Goal: Find specific page/section: Find specific page/section

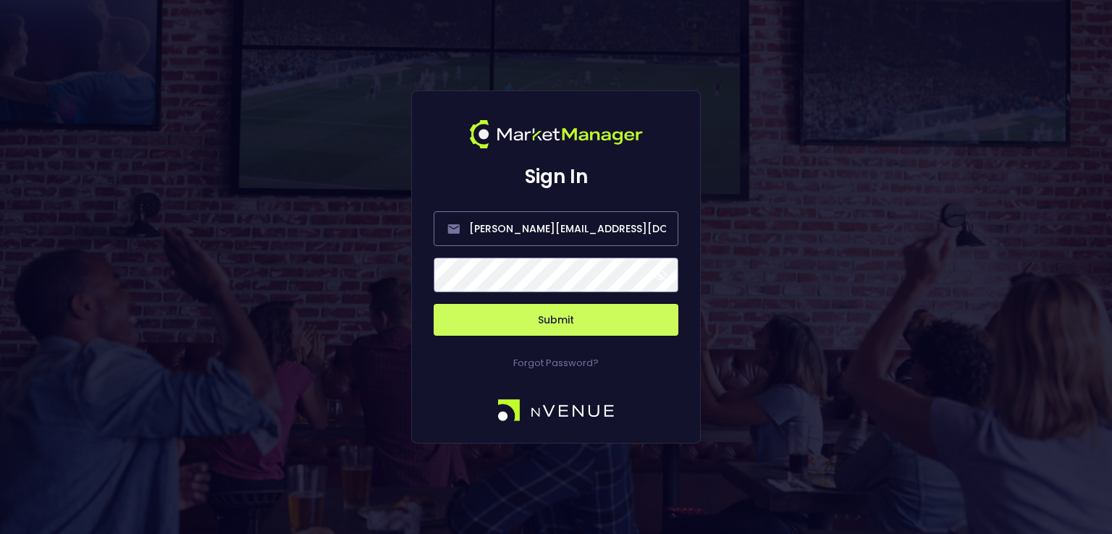
click at [614, 312] on button "Submit" at bounding box center [556, 320] width 245 height 32
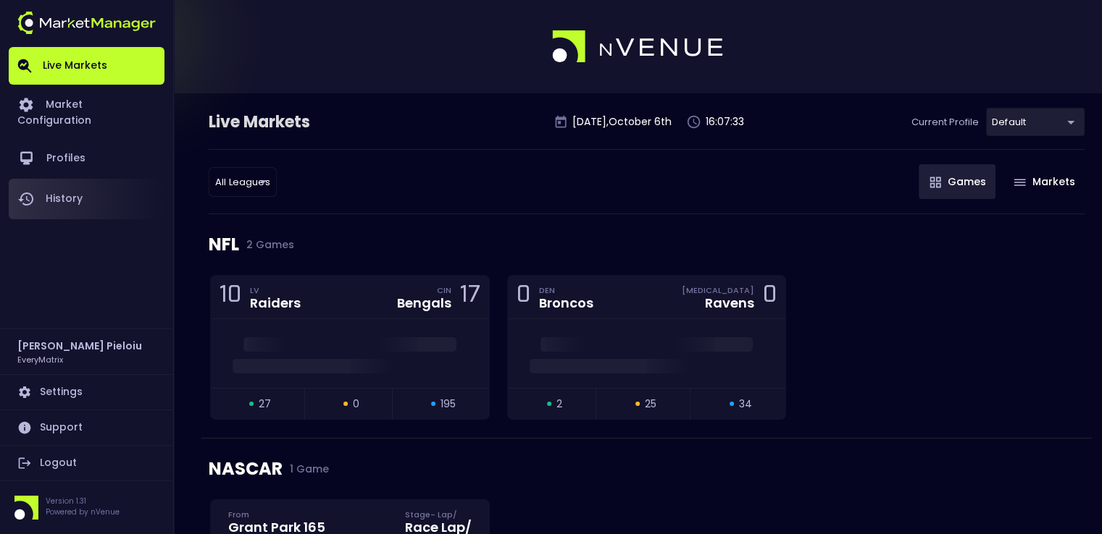
click at [82, 190] on link "History" at bounding box center [87, 199] width 156 height 41
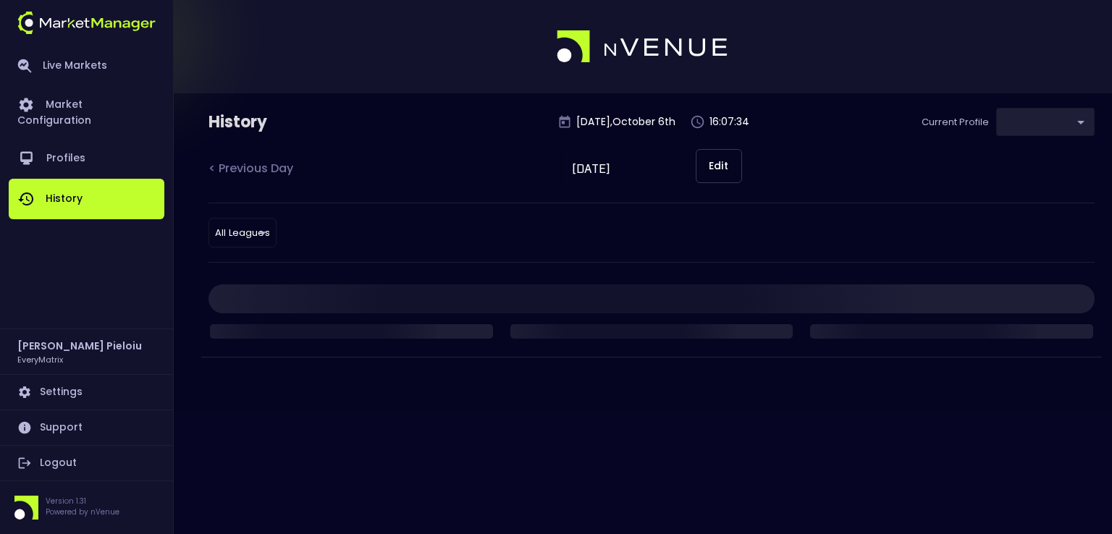
type input "41a1a02b-08cb-4a84-b265-6477bb6fe087"
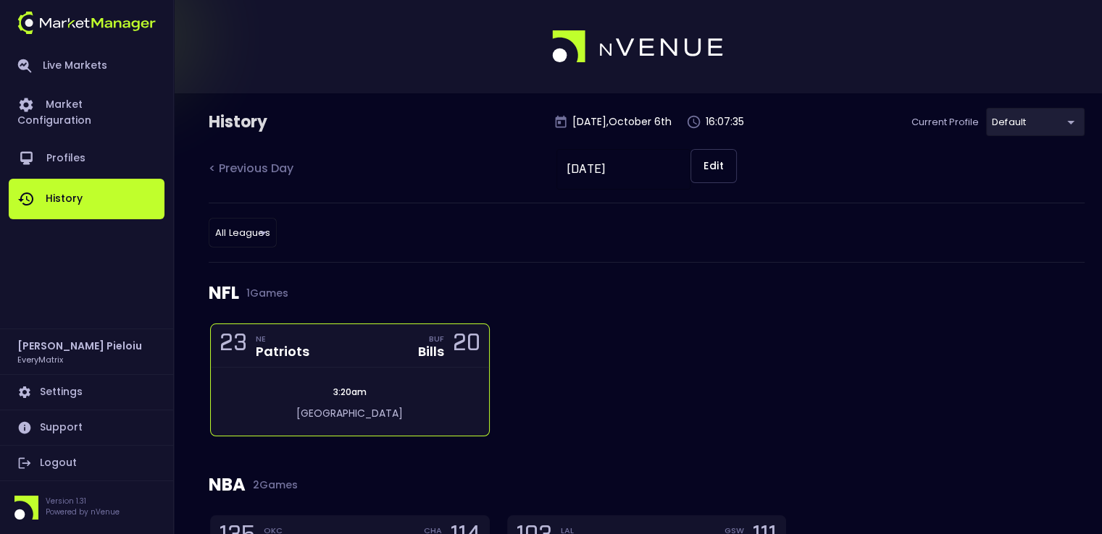
click at [316, 365] on div "23 NE Patriots BUF Bills 20" at bounding box center [350, 345] width 278 height 43
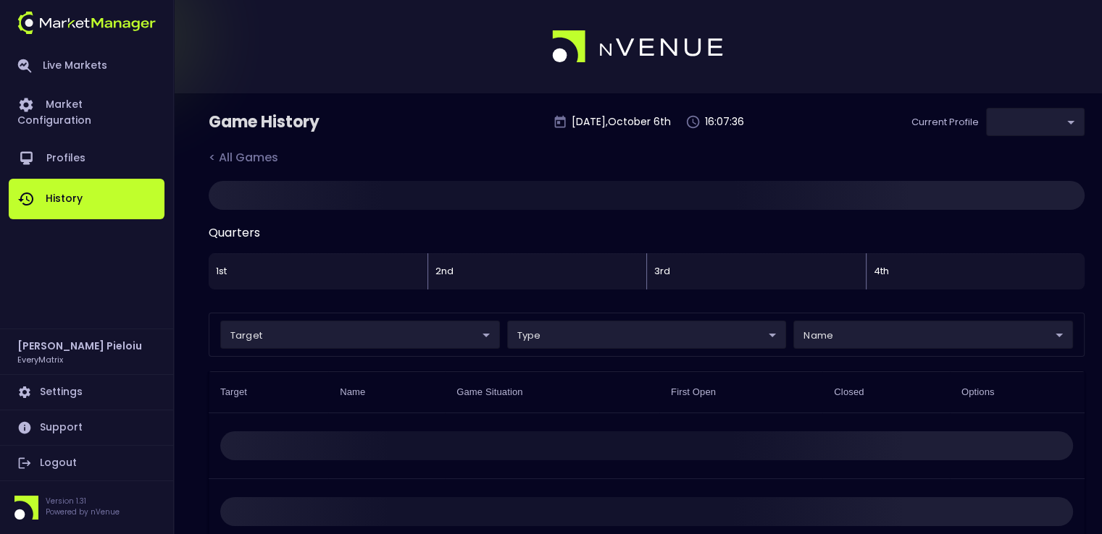
type input "41a1a02b-08cb-4a84-b265-6477bb6fe087"
